Goal: Check status: Check status

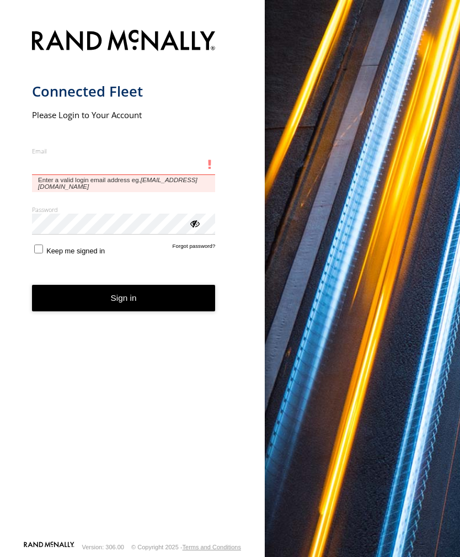
type input "**********"
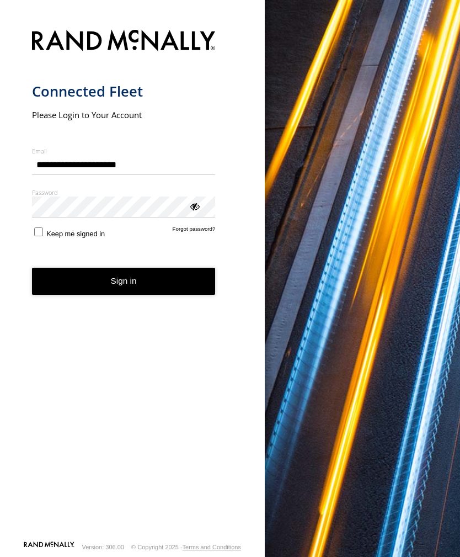
click at [124, 285] on button "Sign in" at bounding box center [124, 281] width 184 height 27
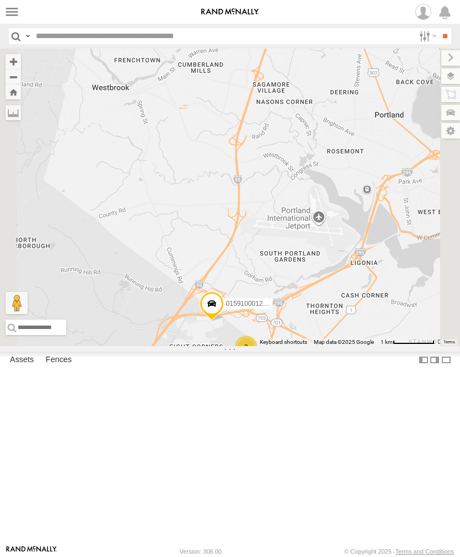
click at [6, 14] on label at bounding box center [12, 12] width 16 height 16
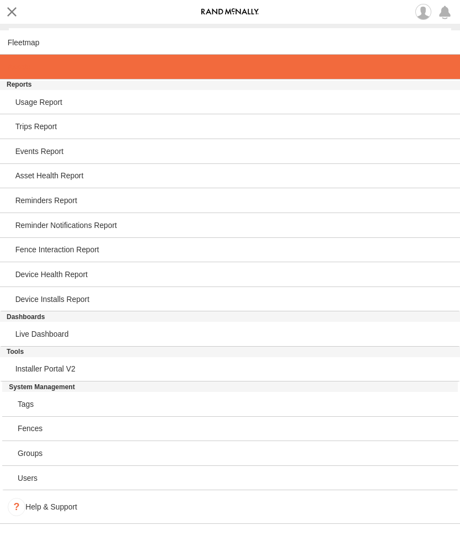
click at [19, 71] on span at bounding box center [19, 66] width 23 height 9
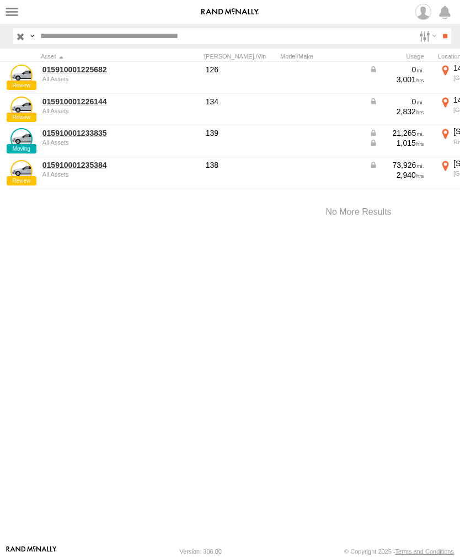
click at [70, 137] on link "015910001233835" at bounding box center [95, 133] width 107 height 10
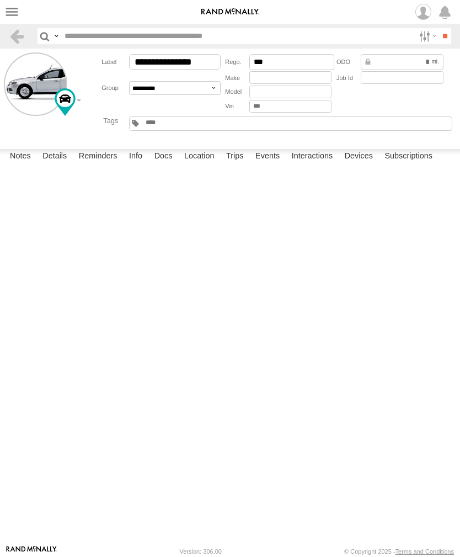
click at [273, 164] on label "Events" at bounding box center [267, 156] width 35 height 15
